Goal: Information Seeking & Learning: Learn about a topic

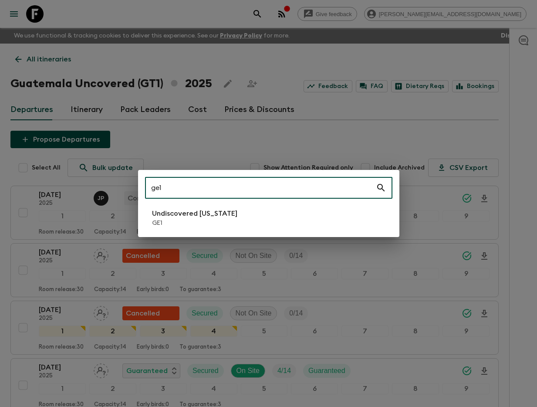
scroll to position [152, 0]
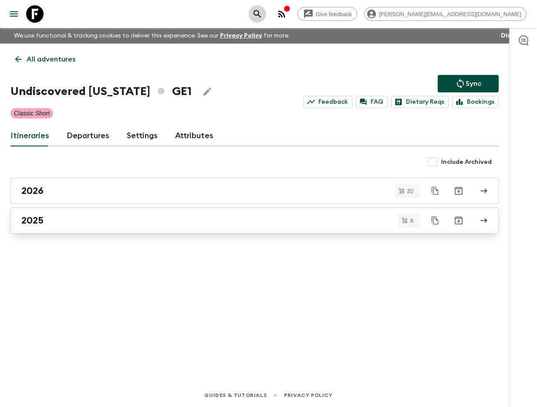
click at [110, 228] on link "2025" at bounding box center [254, 220] width 488 height 26
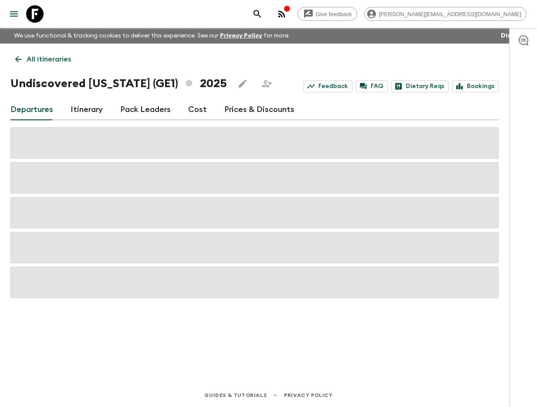
click at [92, 108] on link "Itinerary" at bounding box center [87, 109] width 32 height 21
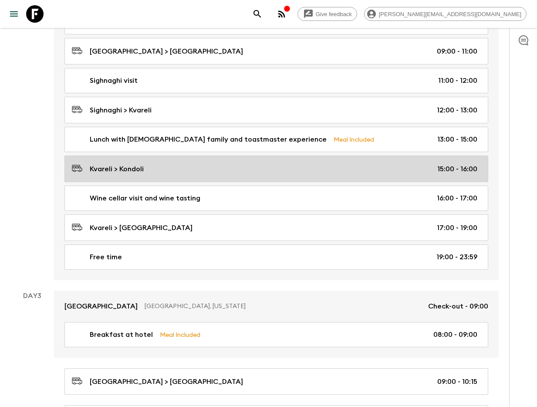
scroll to position [374, 0]
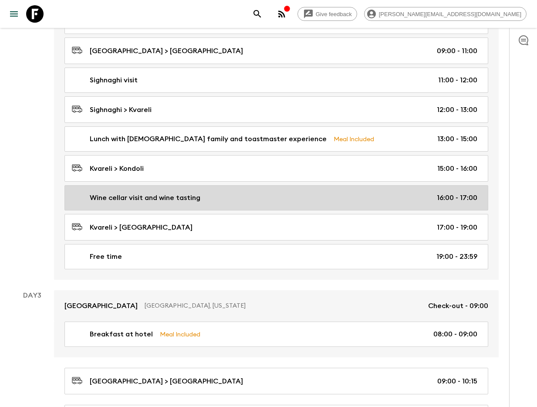
click at [208, 193] on div "Wine cellar visit and wine tasting 16:00 - 17:00" at bounding box center [274, 197] width 405 height 10
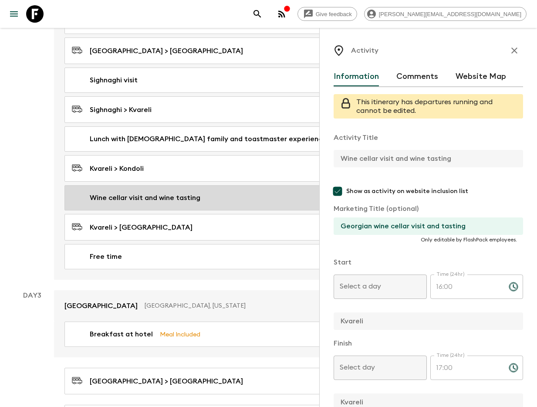
type input "Day 2"
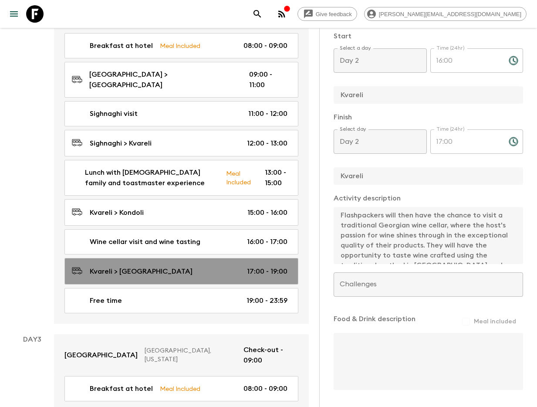
click at [246, 265] on div "Kvareli > [GEOGRAPHIC_DATA] 17:00 - 19:00" at bounding box center [180, 271] width 216 height 12
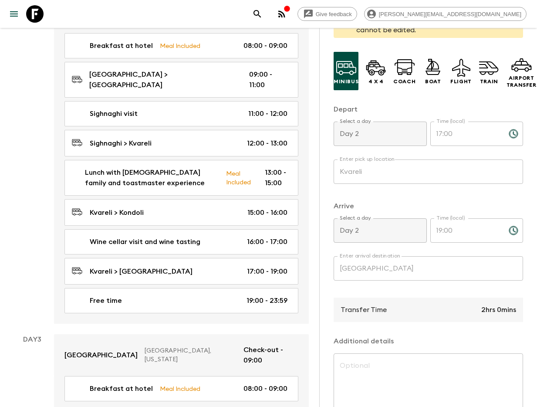
scroll to position [78, 0]
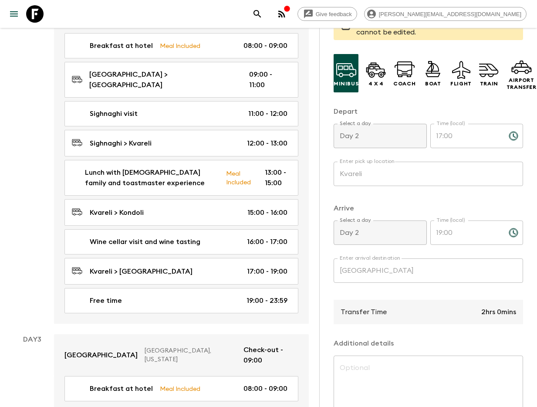
click at [266, 22] on button "search adventures" at bounding box center [257, 13] width 17 height 17
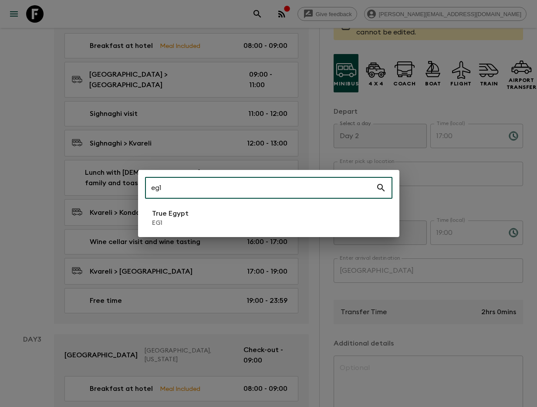
type input "eg1"
click at [224, 217] on li "True Egypt EG1" at bounding box center [268, 217] width 247 height 24
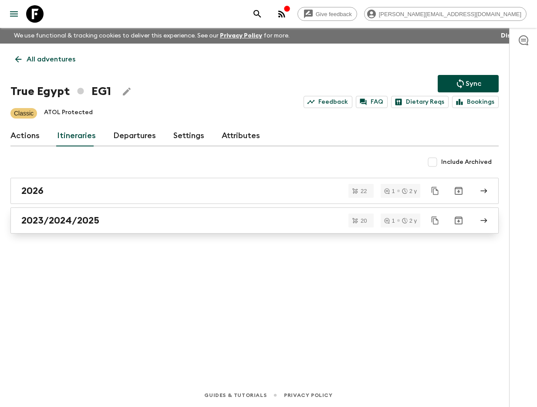
click at [122, 223] on div "2023/2024/2025" at bounding box center [246, 220] width 450 height 11
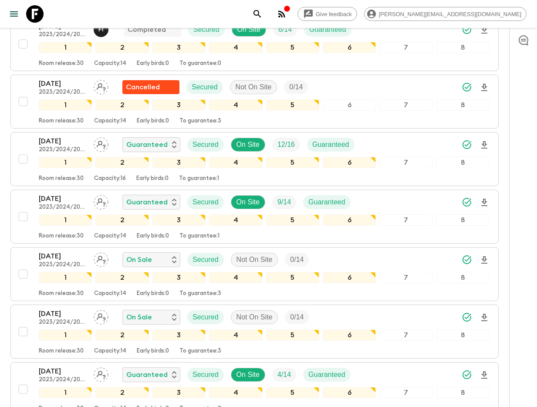
scroll to position [509, 0]
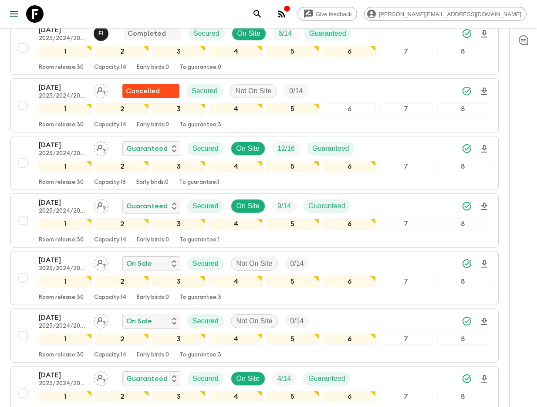
click at [263, 11] on icon "search adventures" at bounding box center [257, 14] width 10 height 10
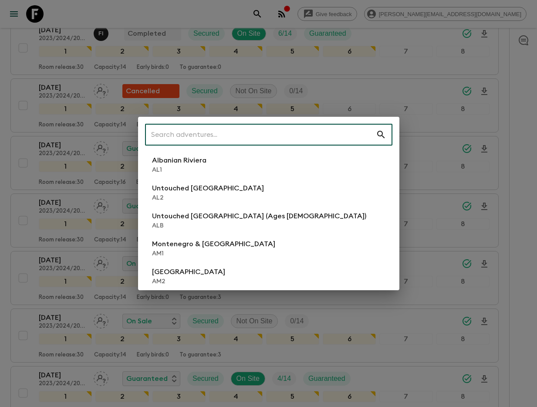
click at [218, 135] on input "text" at bounding box center [260, 134] width 231 height 24
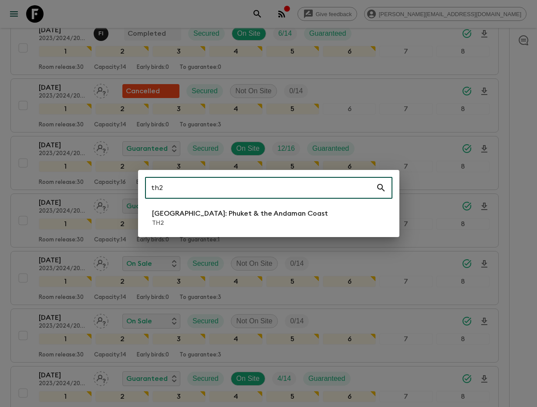
type input "th2"
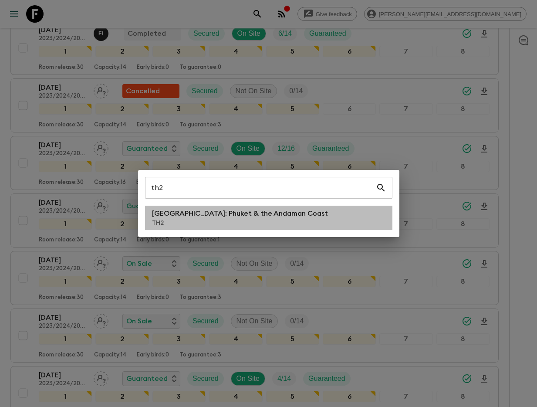
click at [187, 224] on p "TH2" at bounding box center [240, 223] width 176 height 9
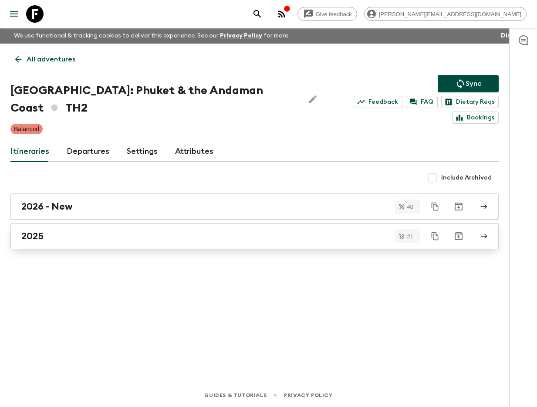
click at [105, 229] on link "2025" at bounding box center [254, 236] width 488 height 26
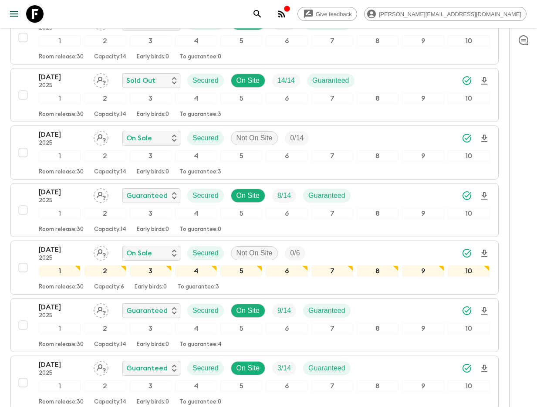
scroll to position [566, 0]
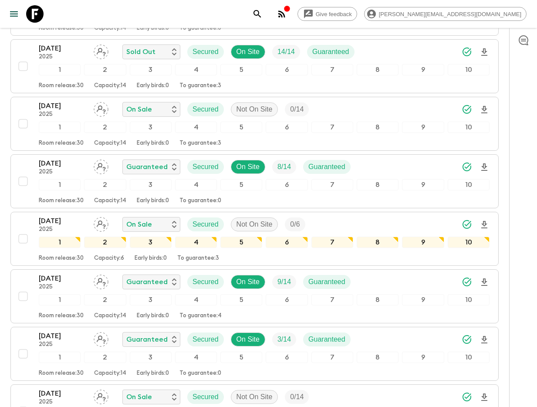
drag, startPoint x: 68, startPoint y: 165, endPoint x: 269, endPoint y: 95, distance: 212.3
click at [68, 165] on p "[DATE]" at bounding box center [63, 163] width 48 height 10
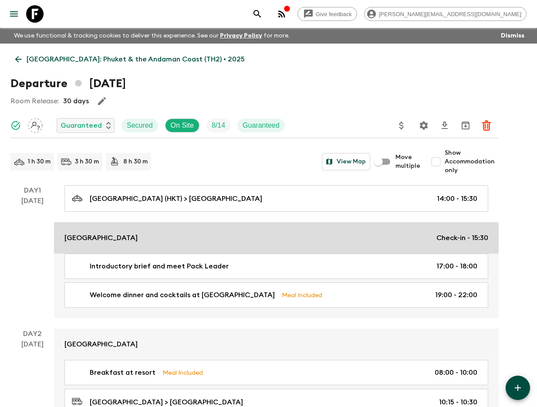
click at [154, 235] on div "[GEOGRAPHIC_DATA] Check-in - 15:30" at bounding box center [276, 237] width 424 height 10
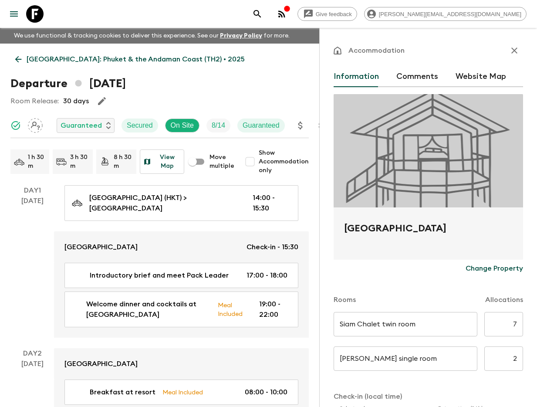
drag, startPoint x: 340, startPoint y: 227, endPoint x: 457, endPoint y: 231, distance: 116.3
click at [457, 231] on div "[GEOGRAPHIC_DATA]" at bounding box center [427, 233] width 189 height 52
copy h2 "[GEOGRAPHIC_DATA]"
click at [263, 16] on icon "search adventures" at bounding box center [257, 14] width 10 height 10
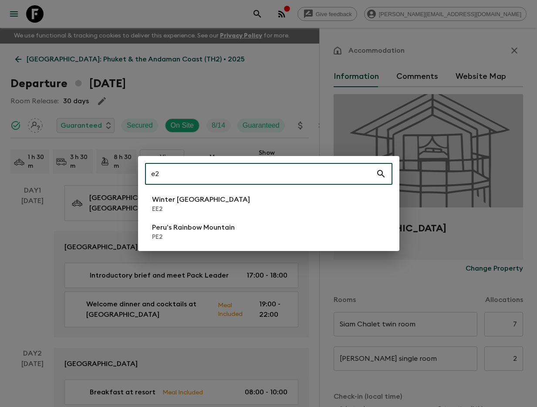
type input "e2"
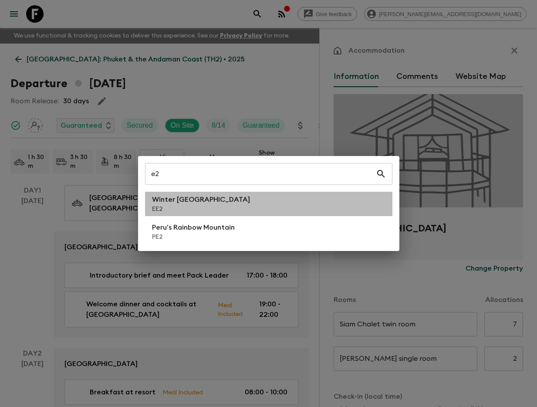
click at [219, 204] on li "Winter [GEOGRAPHIC_DATA] EE2" at bounding box center [268, 204] width 247 height 24
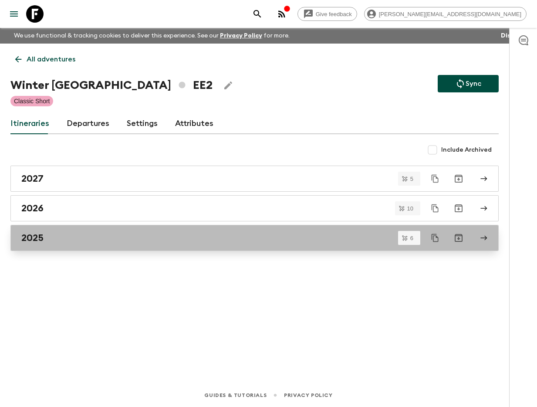
click at [168, 241] on div "2025" at bounding box center [246, 237] width 450 height 11
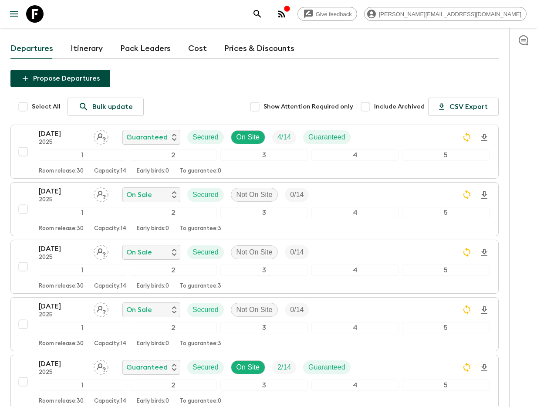
scroll to position [199, 0]
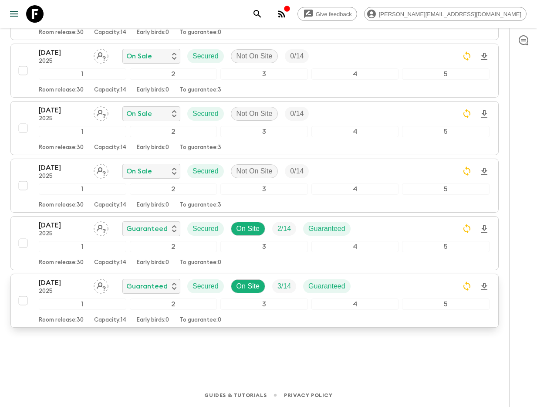
click at [59, 290] on p "2025" at bounding box center [63, 291] width 48 height 7
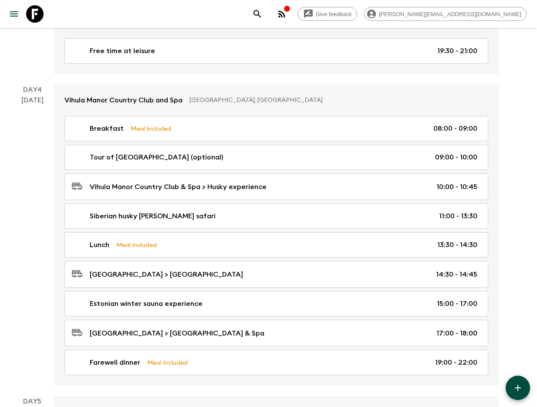
scroll to position [767, 0]
